Goal: Communication & Community: Answer question/provide support

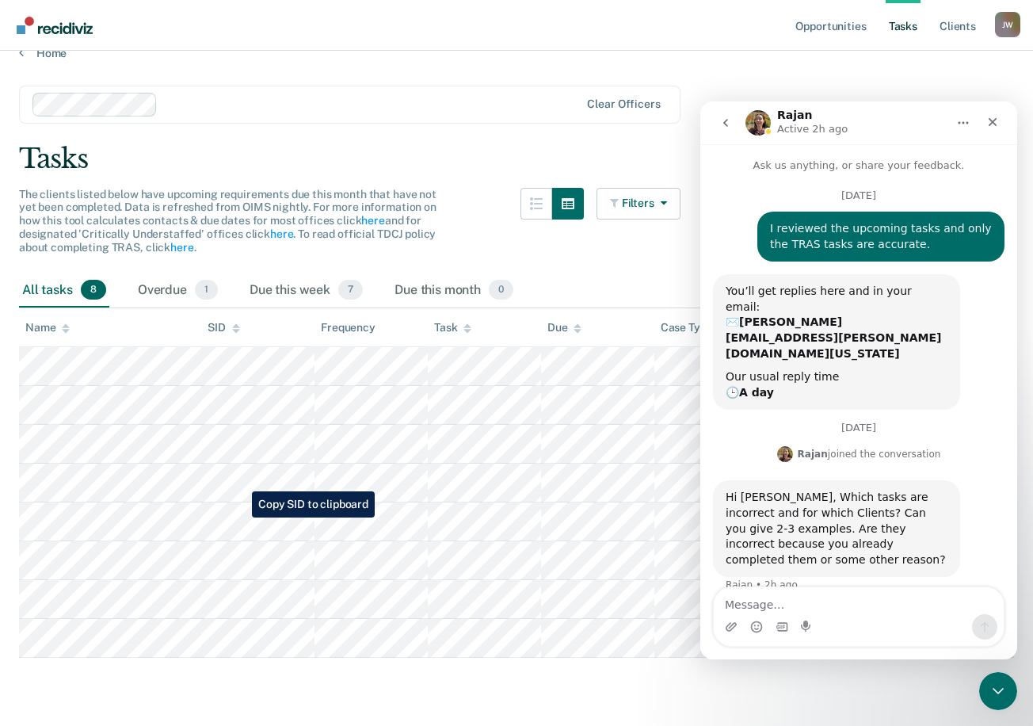
scroll to position [44, 0]
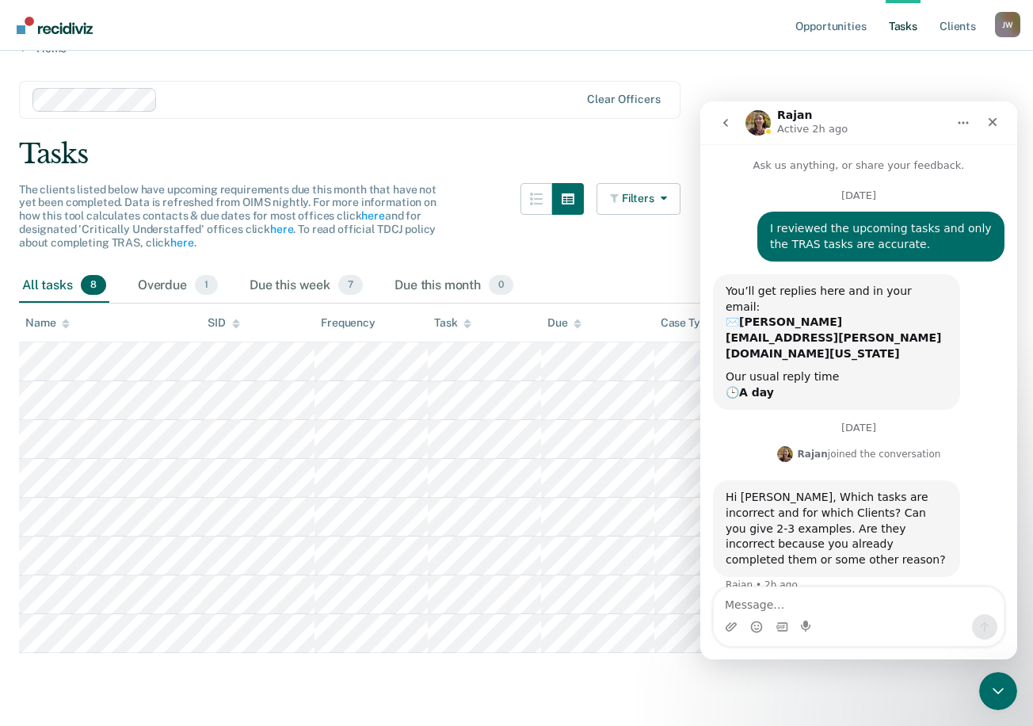
click at [793, 606] on textarea "Message…" at bounding box center [859, 600] width 290 height 27
click at [124, 138] on div "Tasks" at bounding box center [516, 154] width 995 height 32
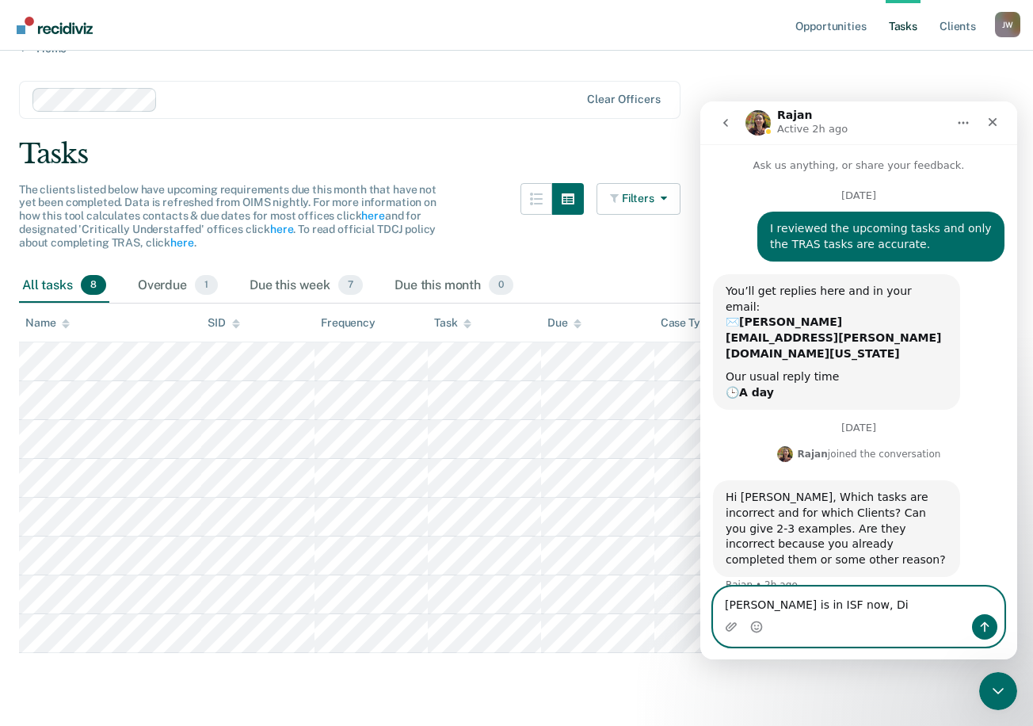
click at [846, 601] on textarea "Riley is in ISF now, Di" at bounding box center [859, 600] width 290 height 27
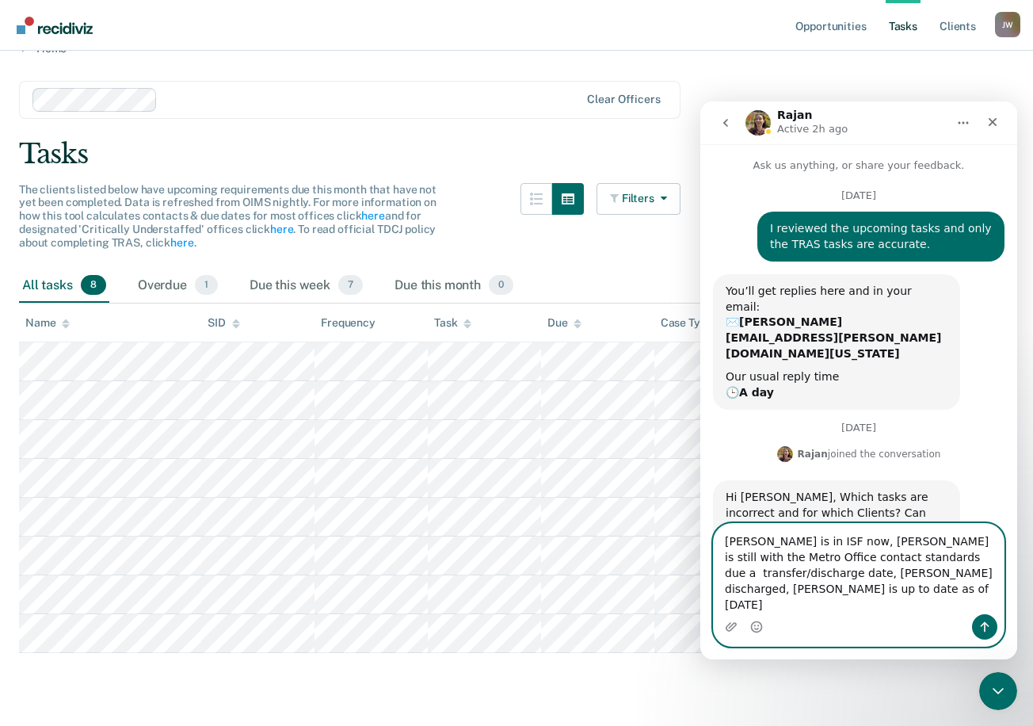
click at [874, 607] on textarea "Riley is in ISF now, Diaz is still with the Metro Office contact standards due …" at bounding box center [859, 569] width 290 height 90
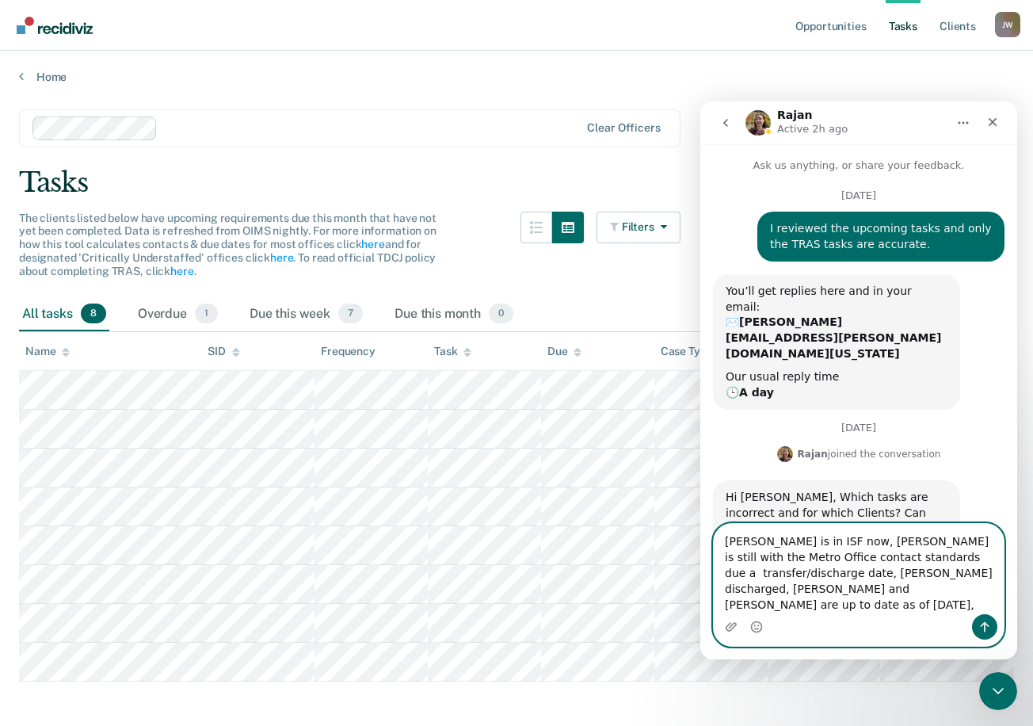
click at [794, 609] on textarea "Riley is in ISF now, Diaz is still with the Metro Office contact standards due …" at bounding box center [859, 569] width 290 height 90
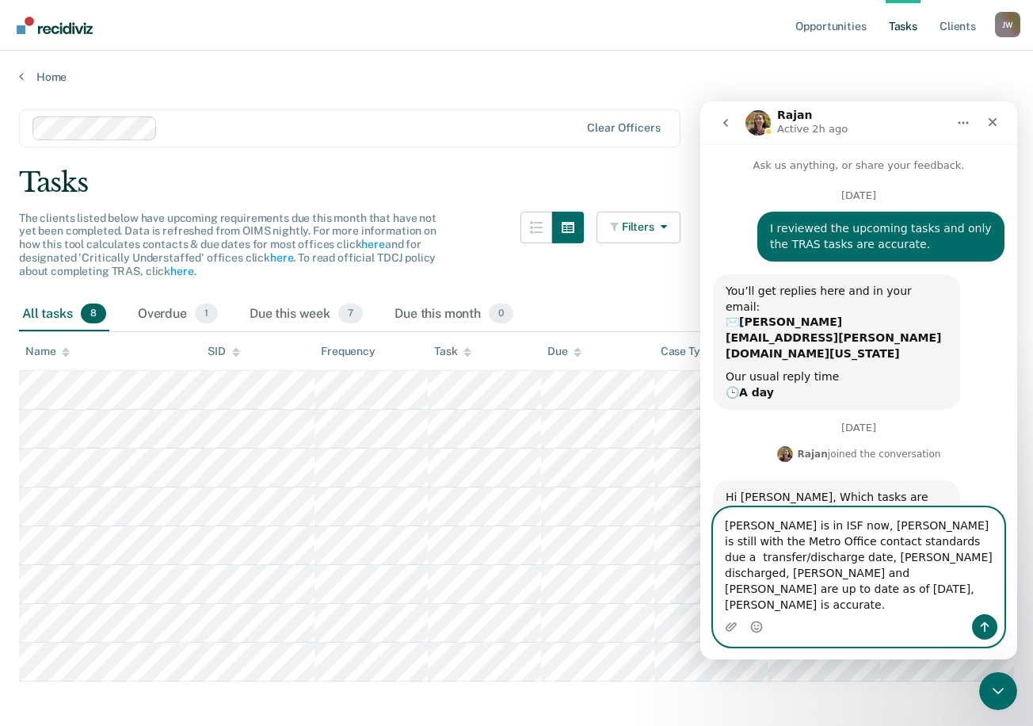
type textarea "Riley is in ISF now, Diaz is still with the Metro Office contact standards due …"
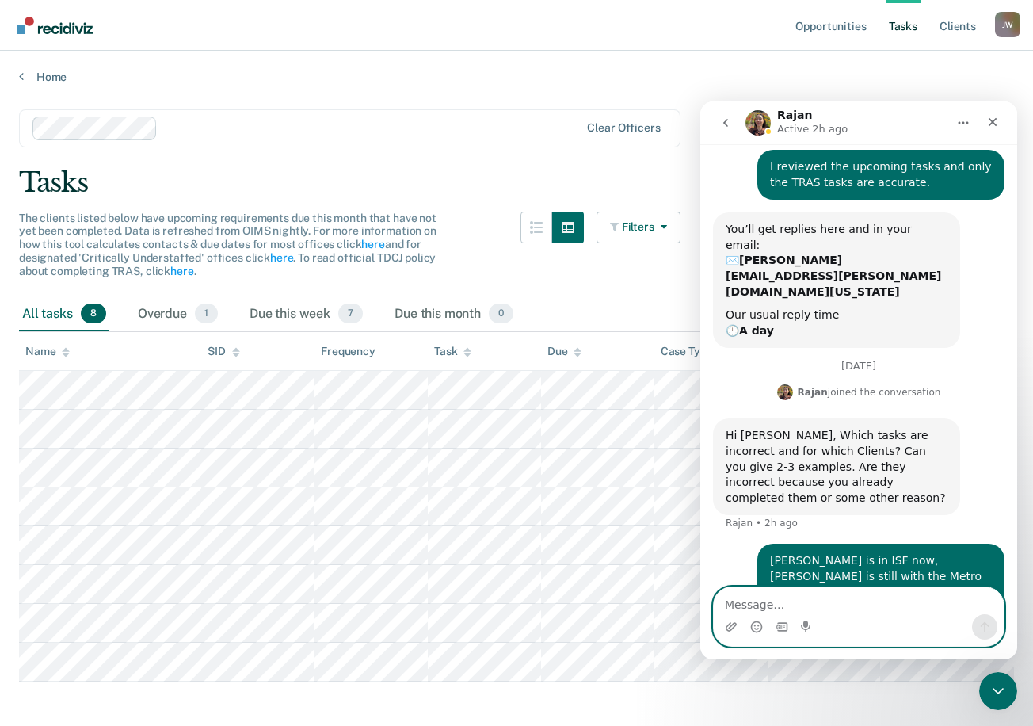
scroll to position [73, 0]
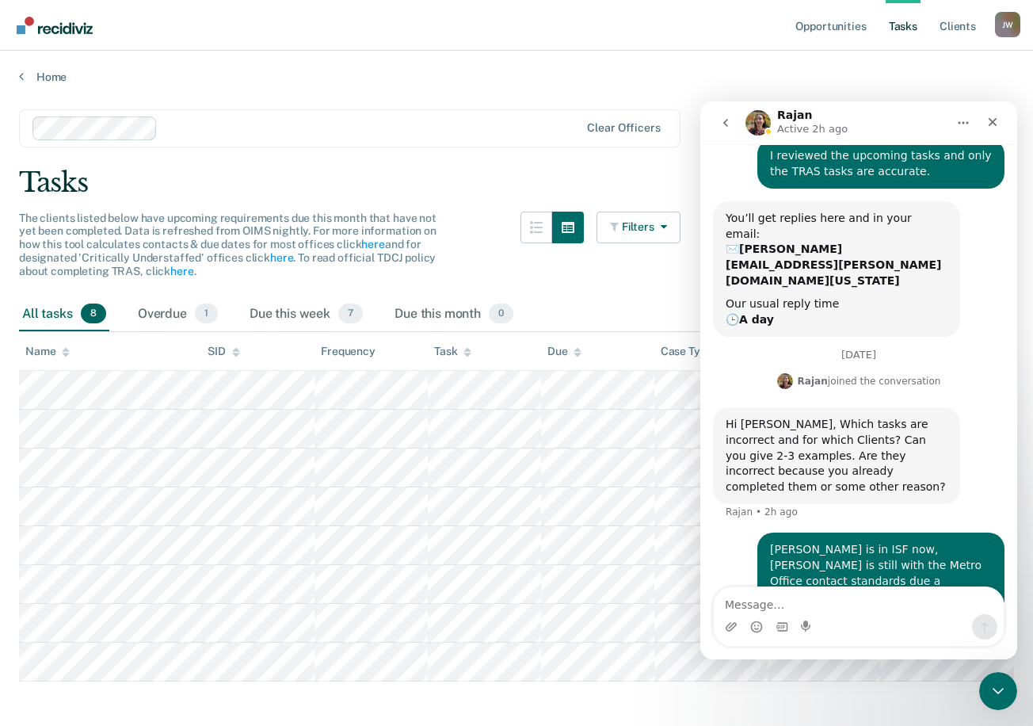
click at [128, 32] on nav "Opportunities Tasks Client s Jacob Williamson J W Profile How it works Log Out" at bounding box center [517, 25] width 1008 height 50
